Goal: Find specific page/section: Find specific page/section

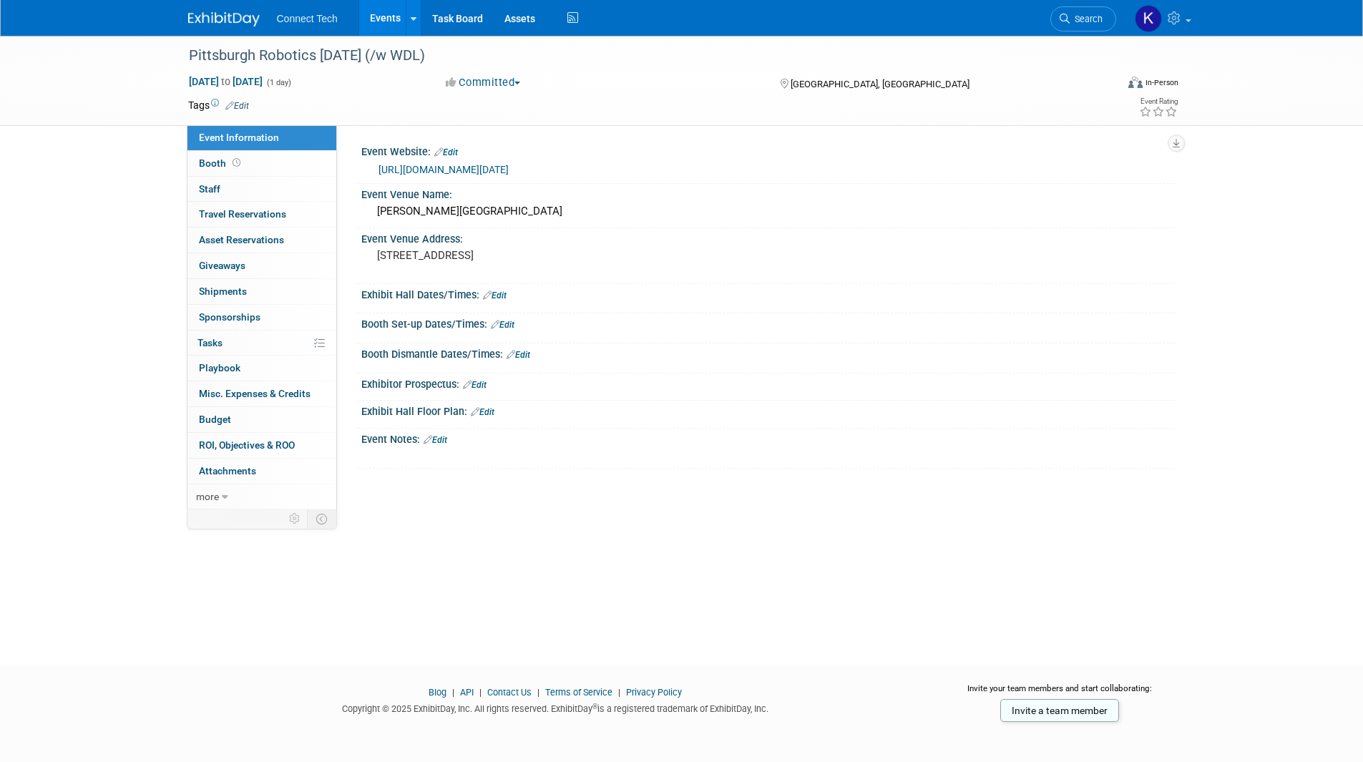
click at [223, 24] on img at bounding box center [224, 19] width 72 height 14
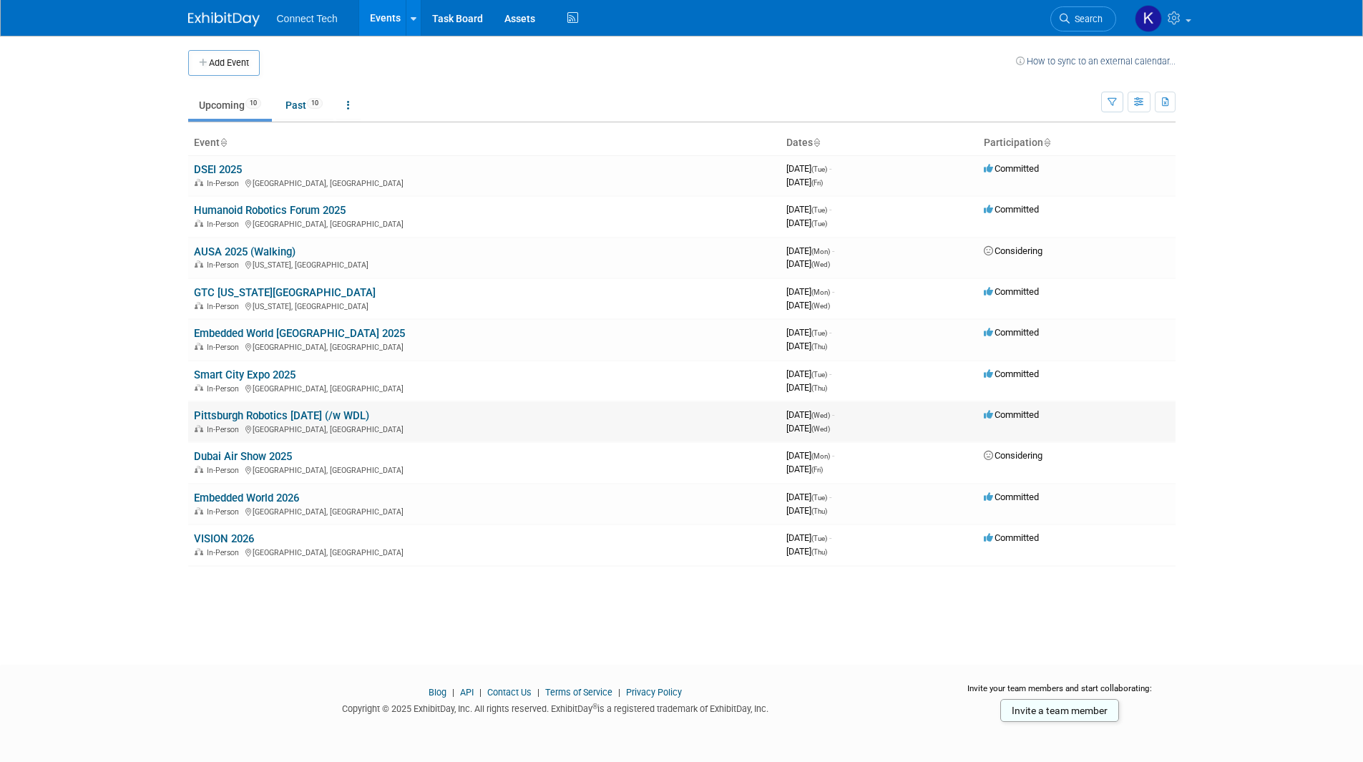
click at [232, 418] on link "Pittsburgh Robotics [DATE] (/w WDL)" at bounding box center [281, 415] width 175 height 13
